Goal: Check status: Check status

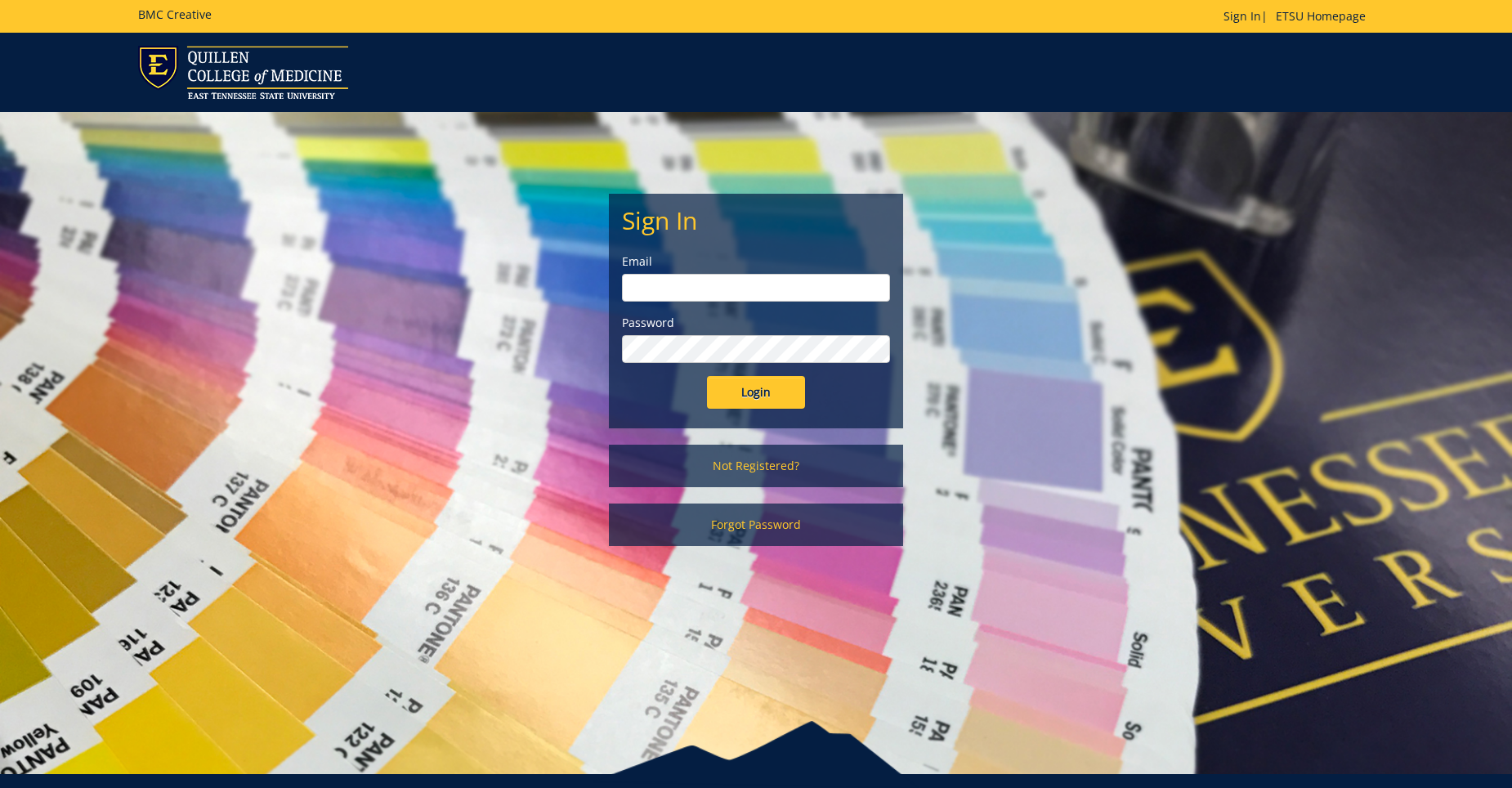
type input "Sweeneyrs@etsu.edu"
click at [794, 392] on input "Login" at bounding box center [756, 392] width 98 height 32
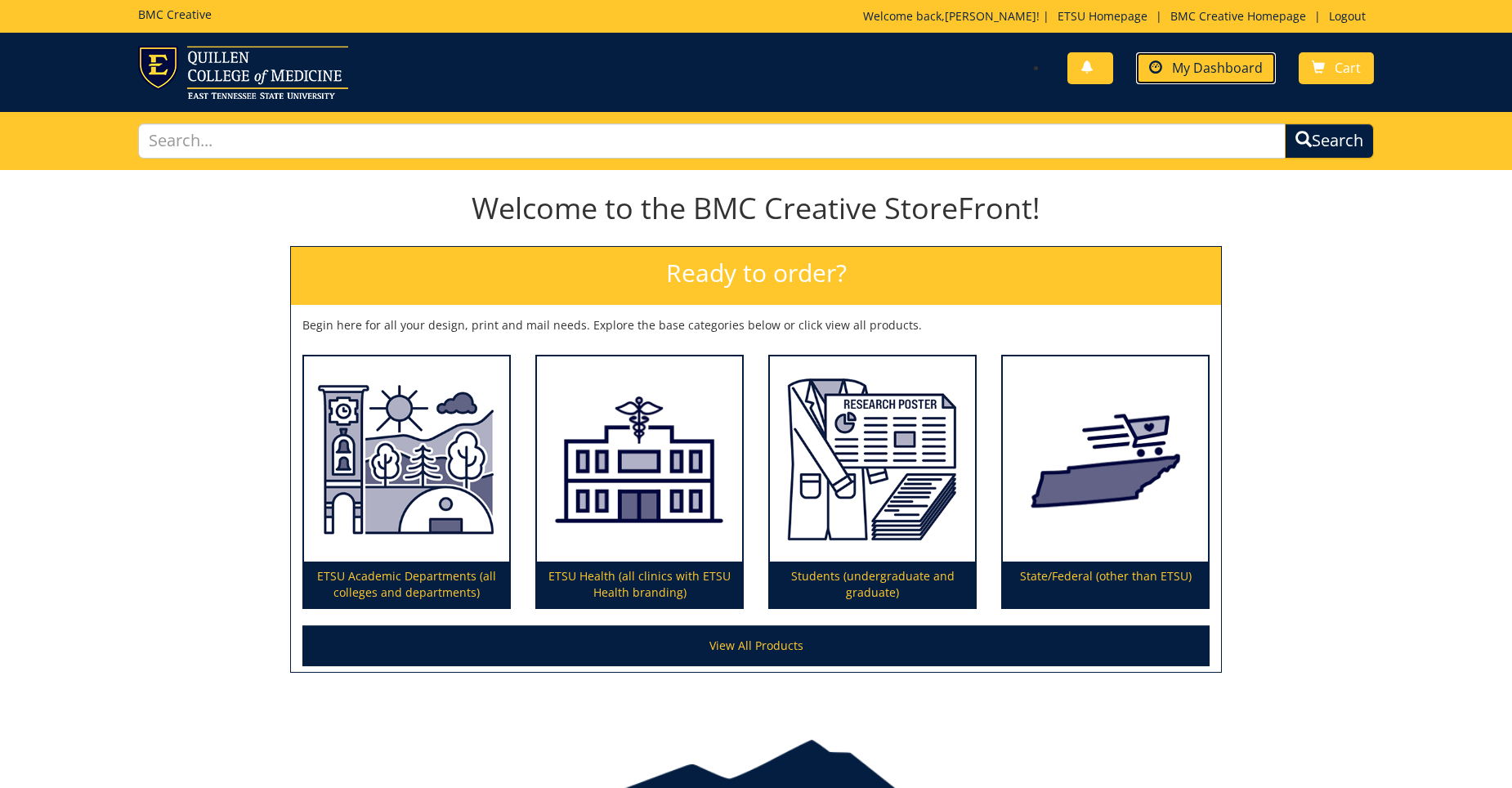
click at [1244, 68] on span "My Dashboard" at bounding box center [1216, 68] width 90 height 18
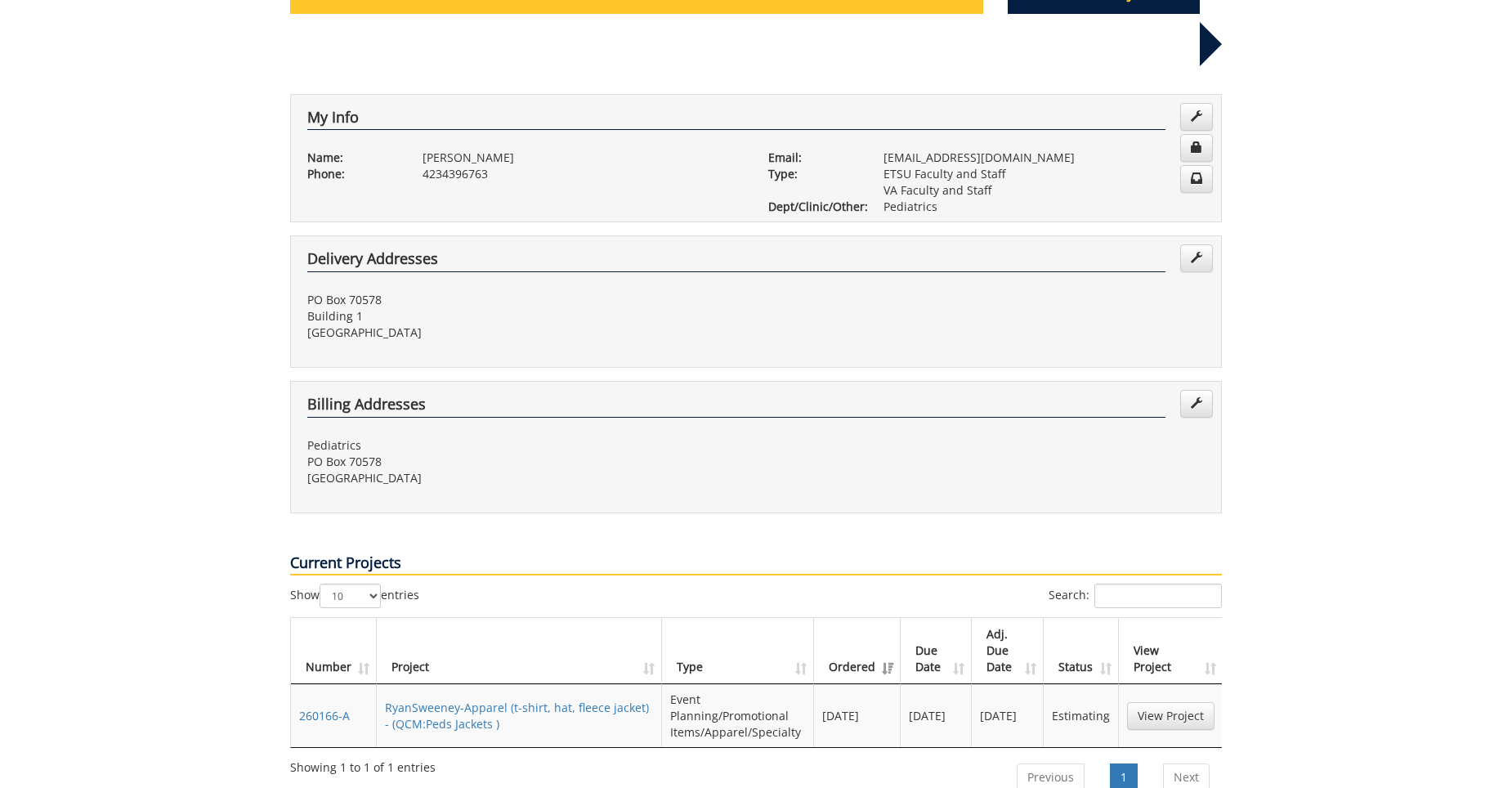
scroll to position [245, 0]
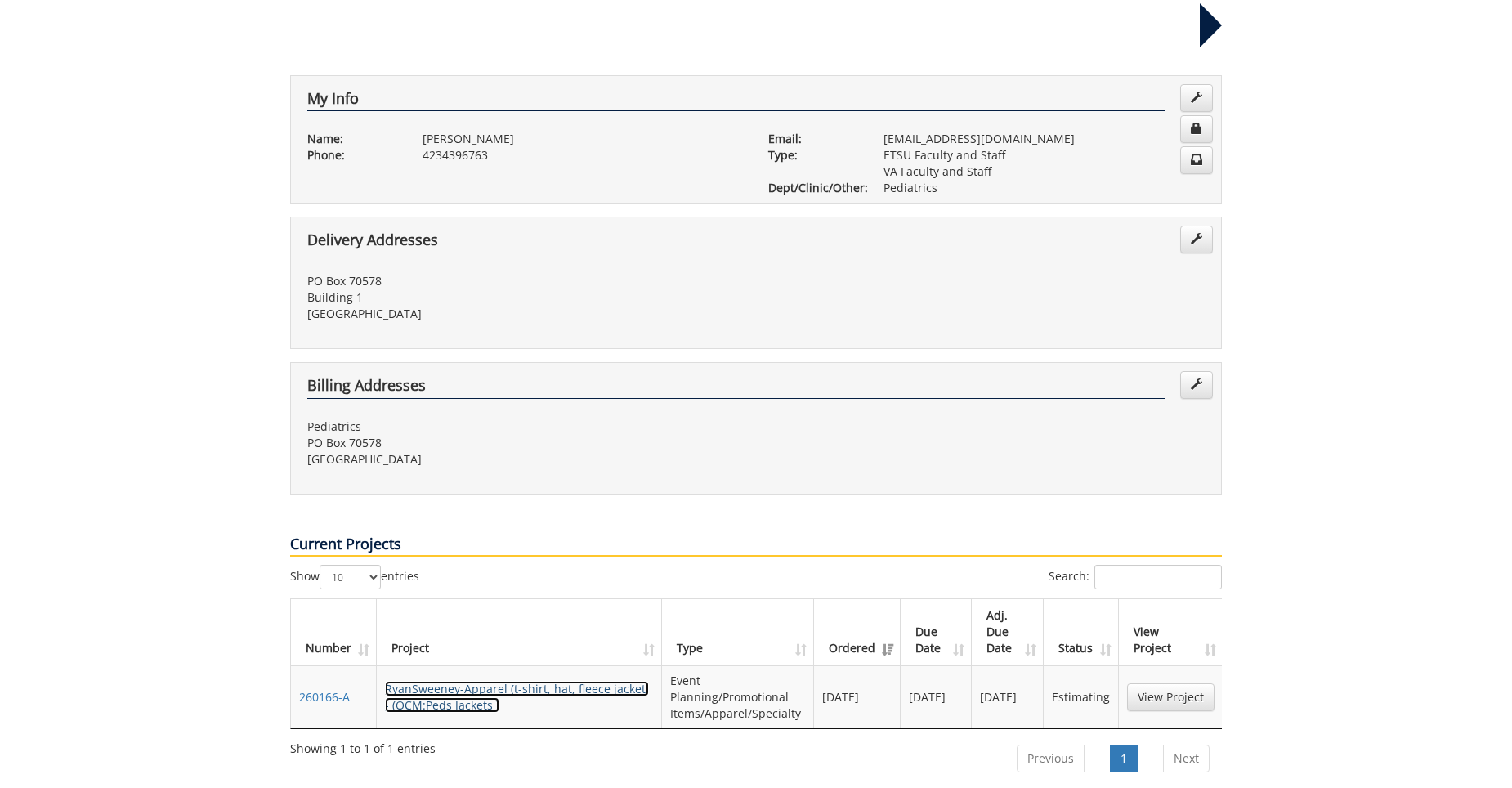
click at [507, 681] on link "RyanSweeney-Apparel (t-shirt, hat, fleece jacket) - (QCM:Peds Jackets )" at bounding box center [517, 697] width 264 height 31
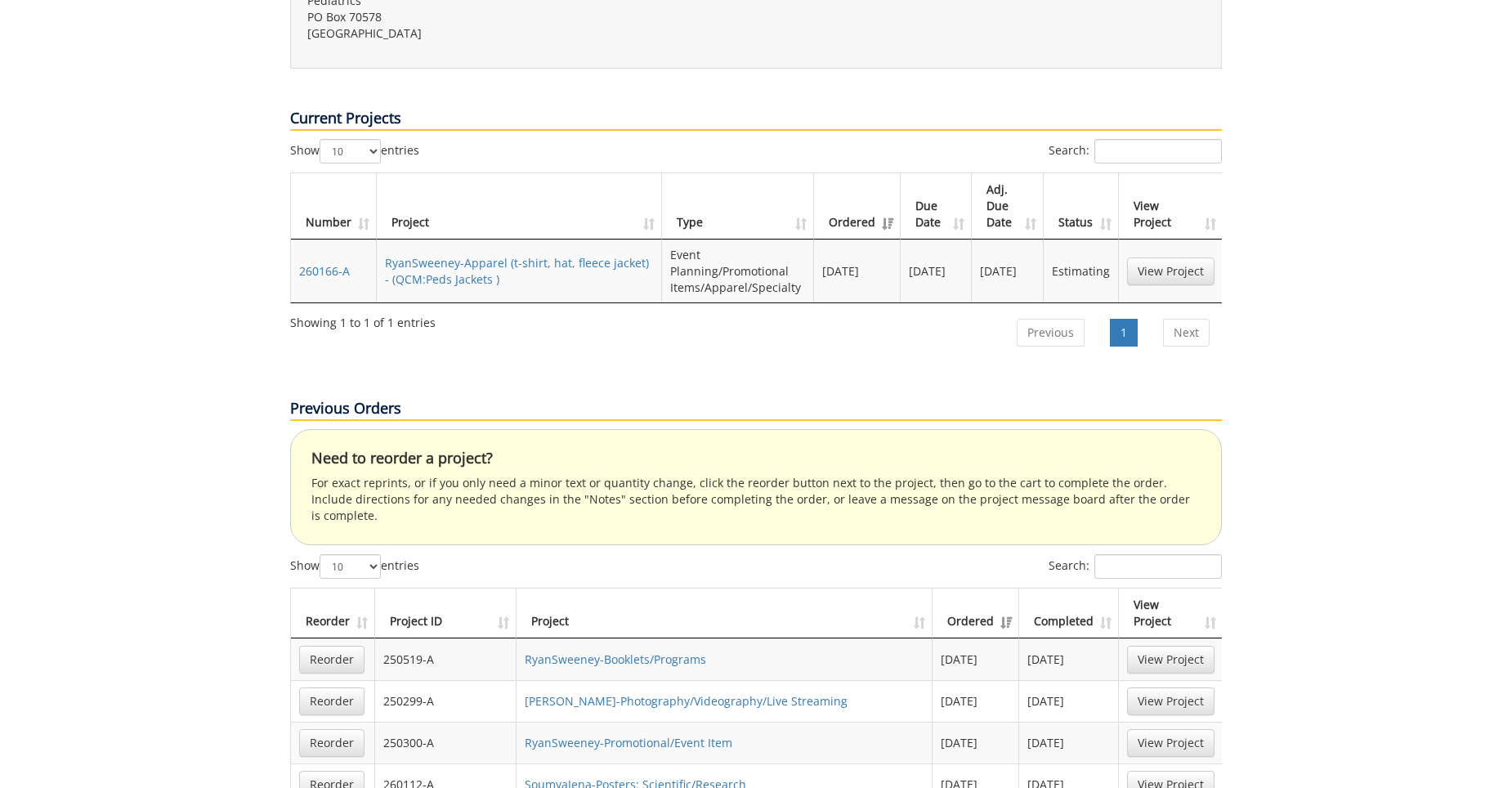
scroll to position [736, 0]
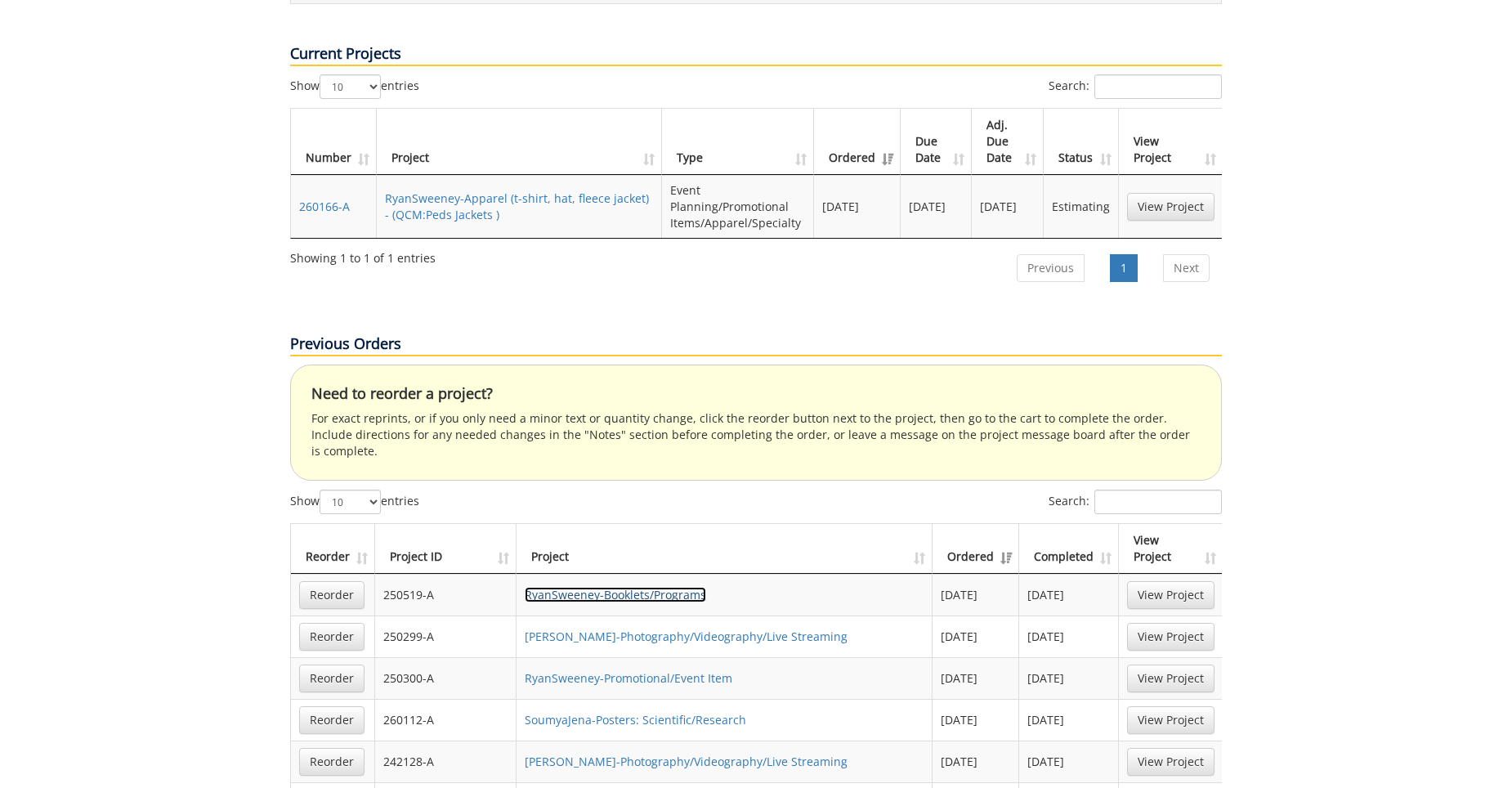
click at [615, 587] on link "RyanSweeney-Booklets/Programs" at bounding box center [615, 594] width 181 height 16
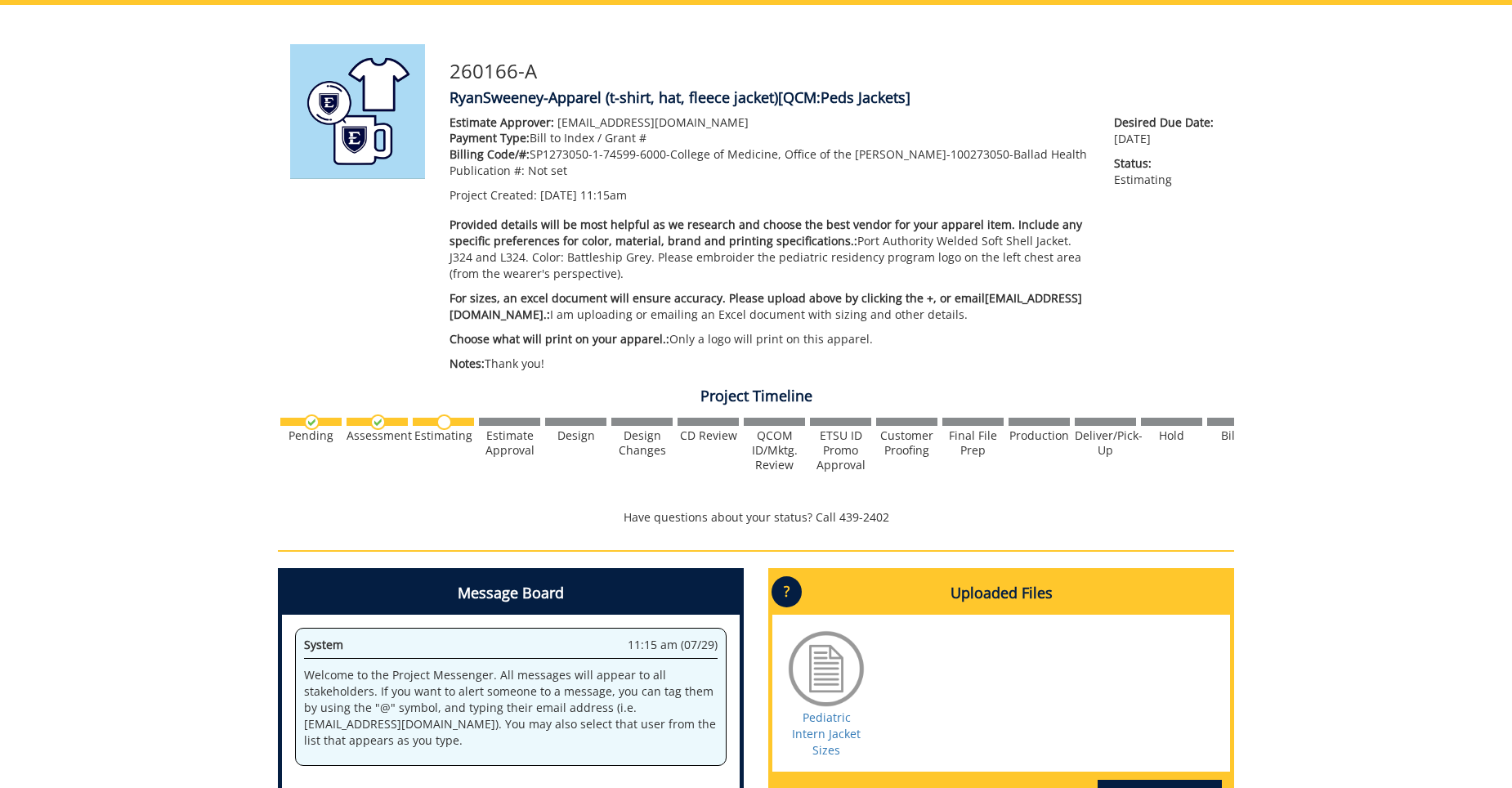
scroll to position [17, 0]
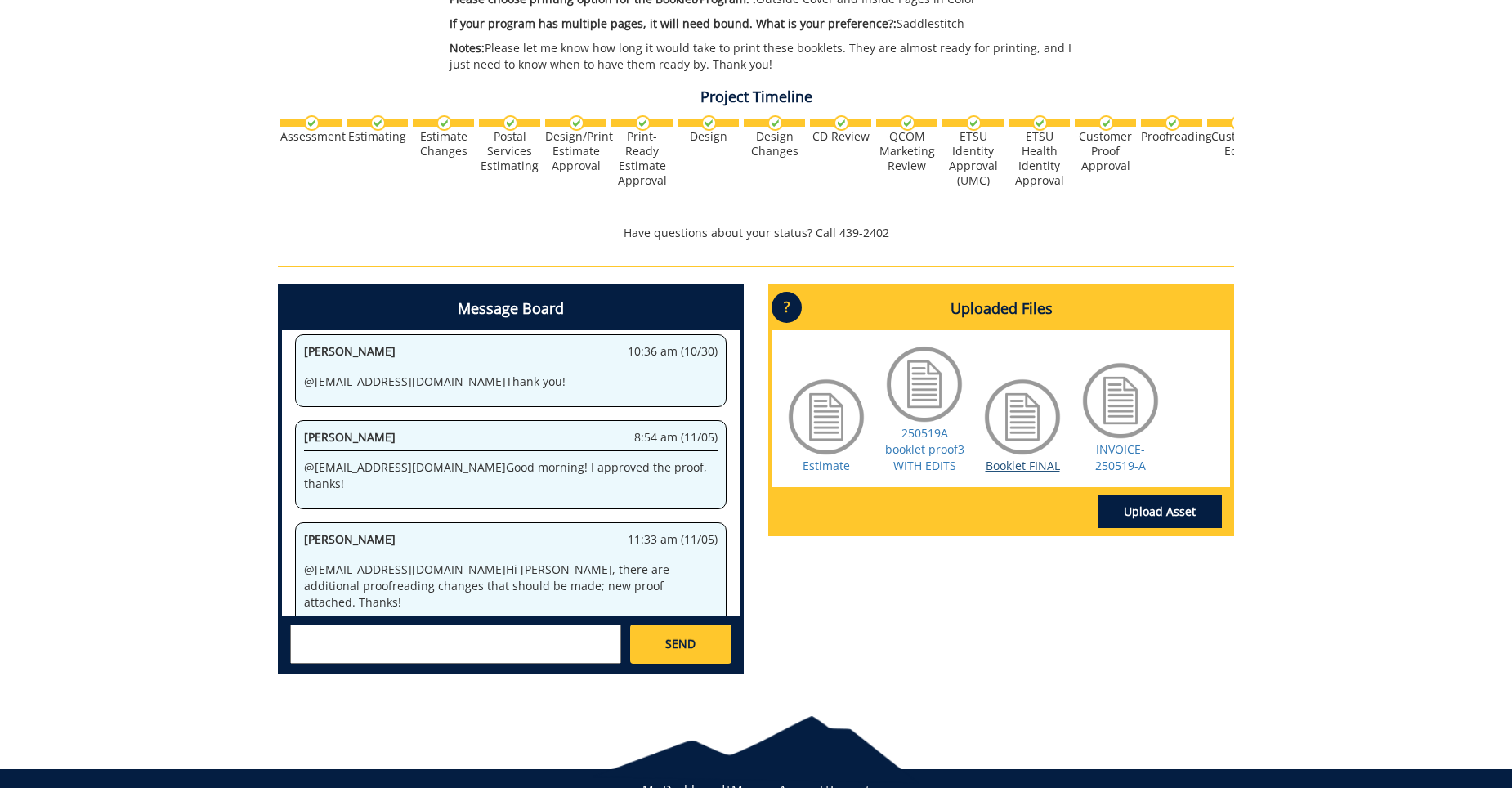
scroll to position [571, 0]
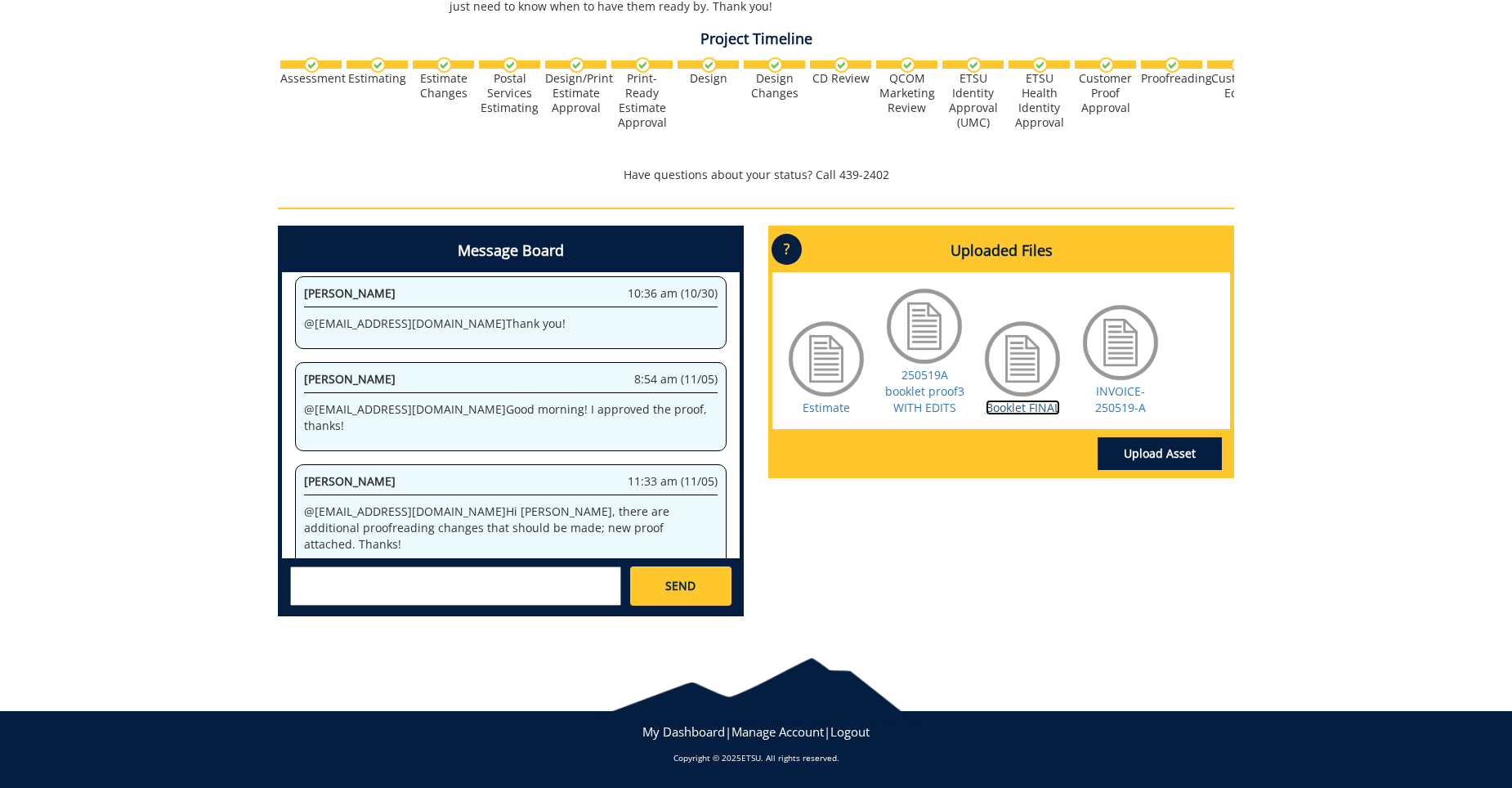
click at [1031, 408] on link "Booklet FINAL" at bounding box center [1022, 407] width 75 height 16
